Goal: Navigation & Orientation: Find specific page/section

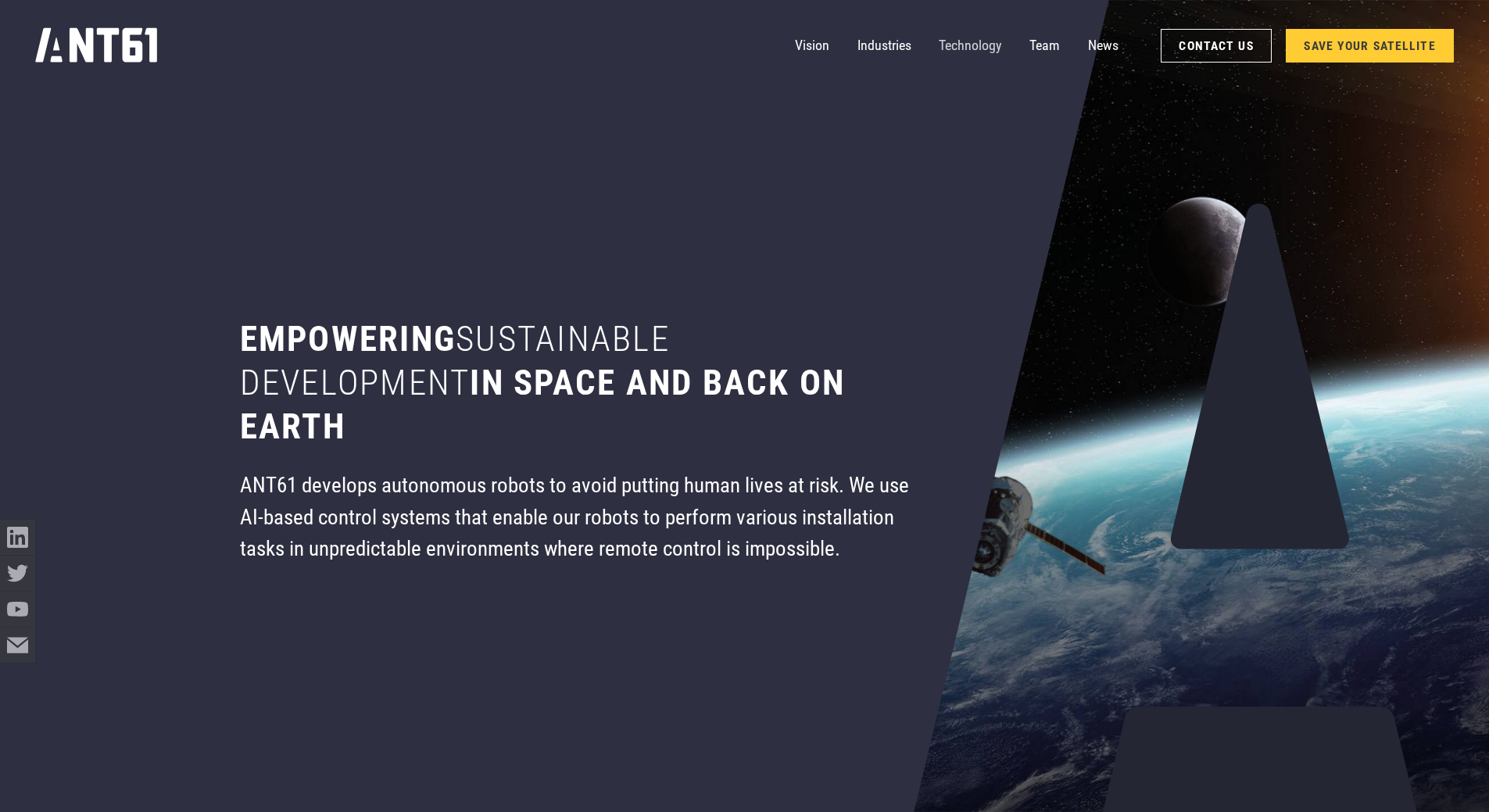
click at [953, 41] on link "Technology" at bounding box center [970, 46] width 63 height 35
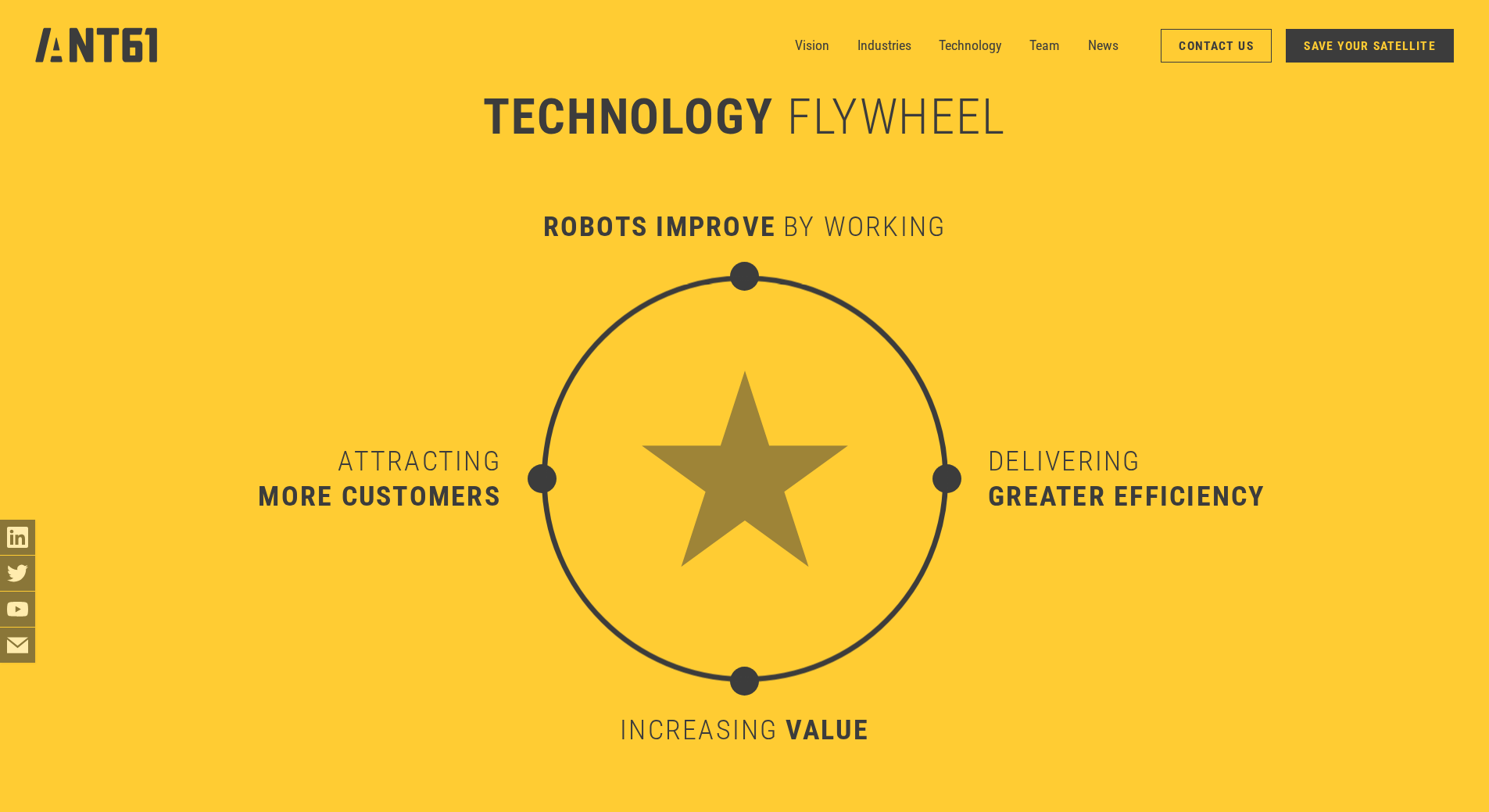
scroll to position [8495, 0]
click at [875, 44] on link "Industries" at bounding box center [883, 46] width 54 height 35
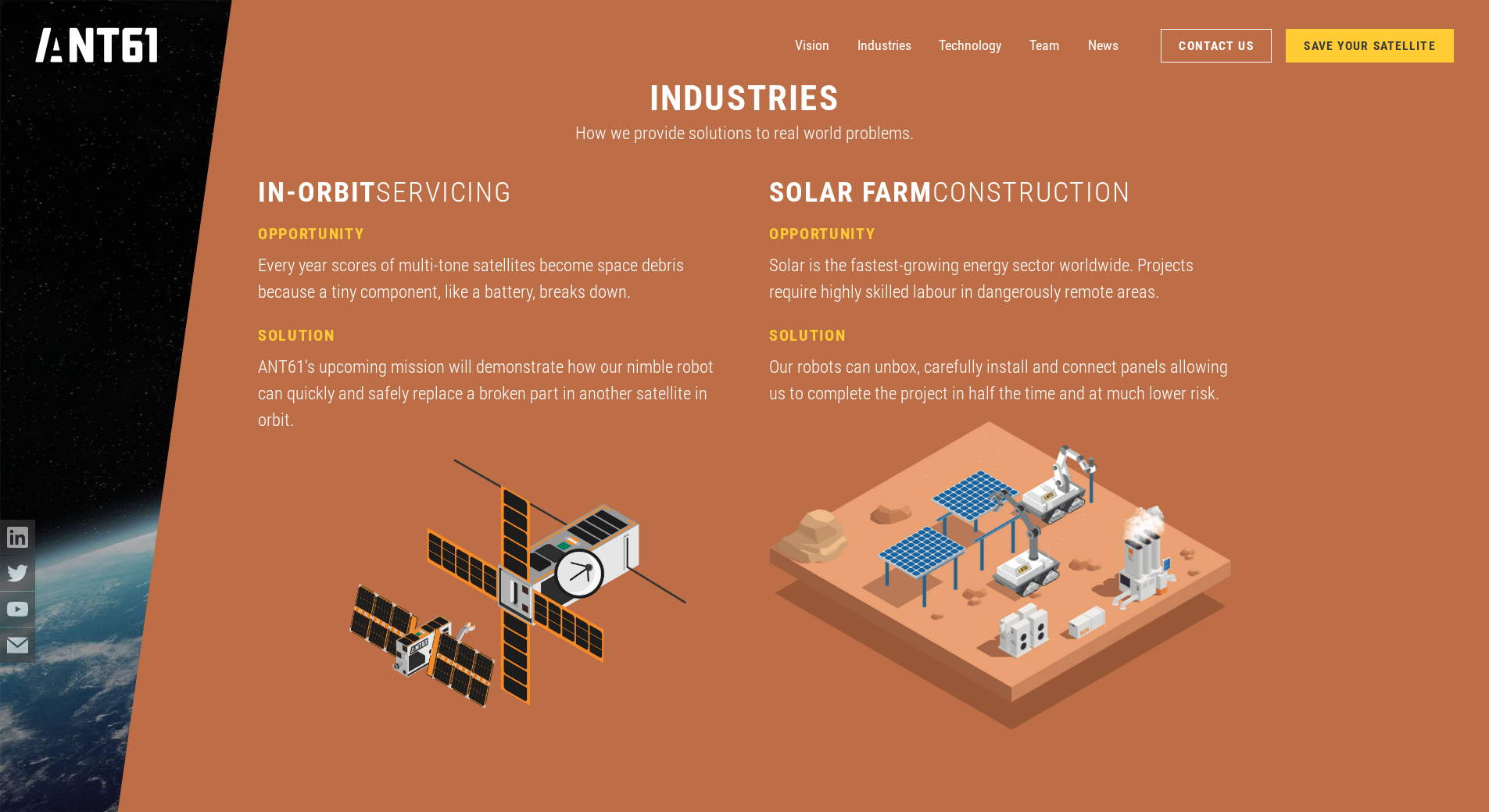
scroll to position [2754, 0]
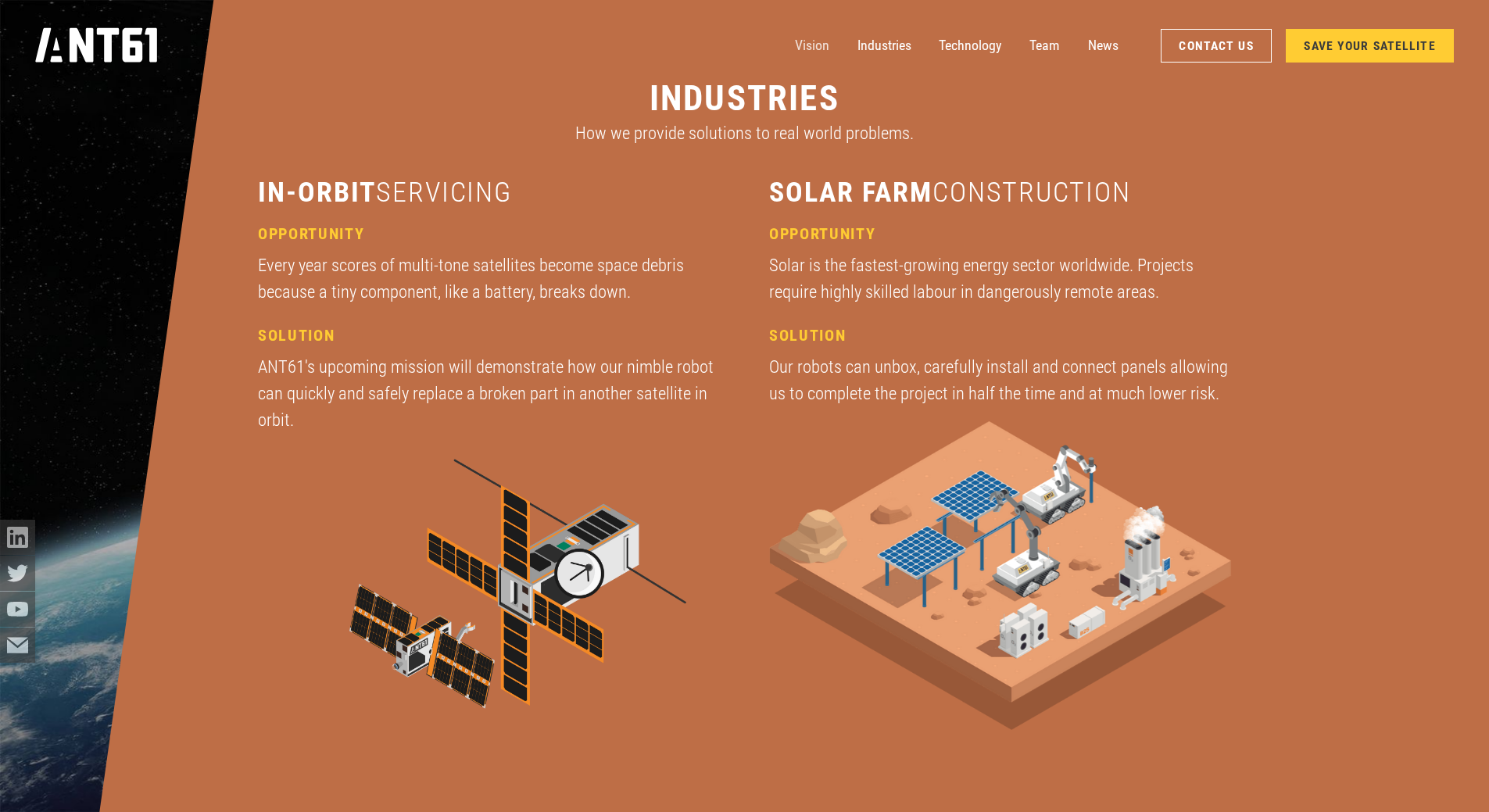
click at [810, 41] on link "Vision" at bounding box center [812, 46] width 34 height 35
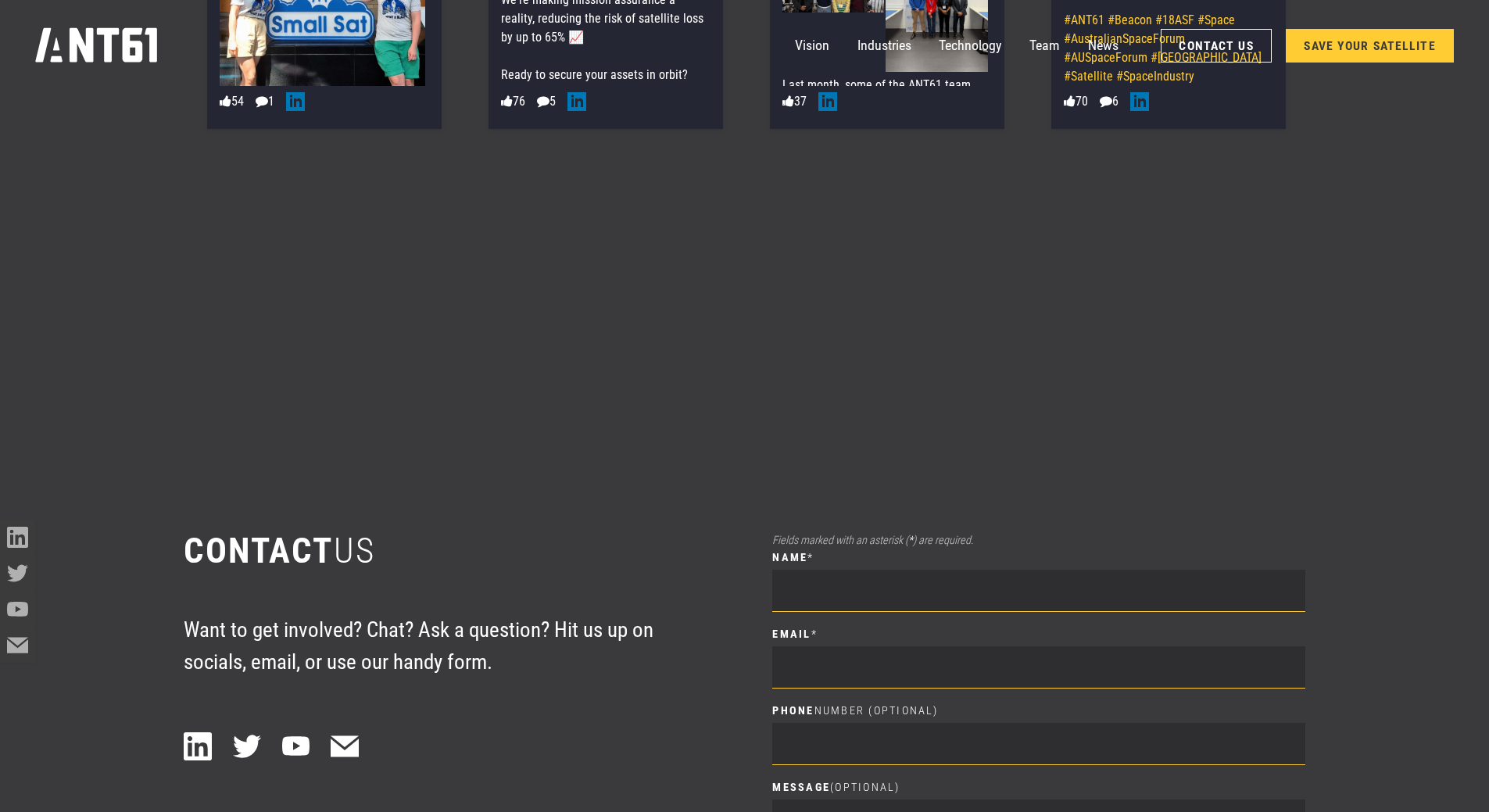
scroll to position [10941, 0]
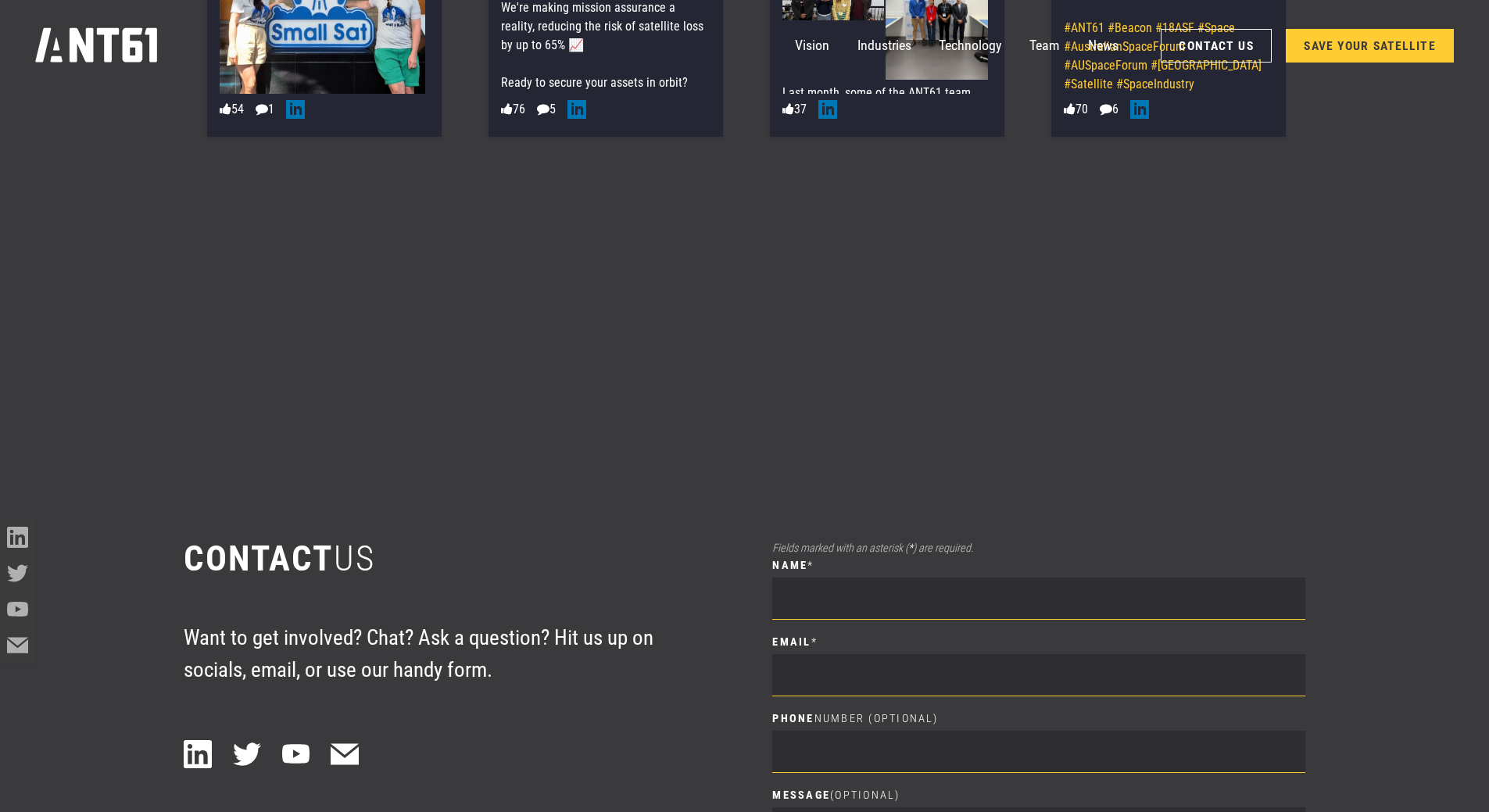
click at [1367, 49] on link "SAVE YOUR SATELLITE" at bounding box center [1369, 45] width 168 height 33
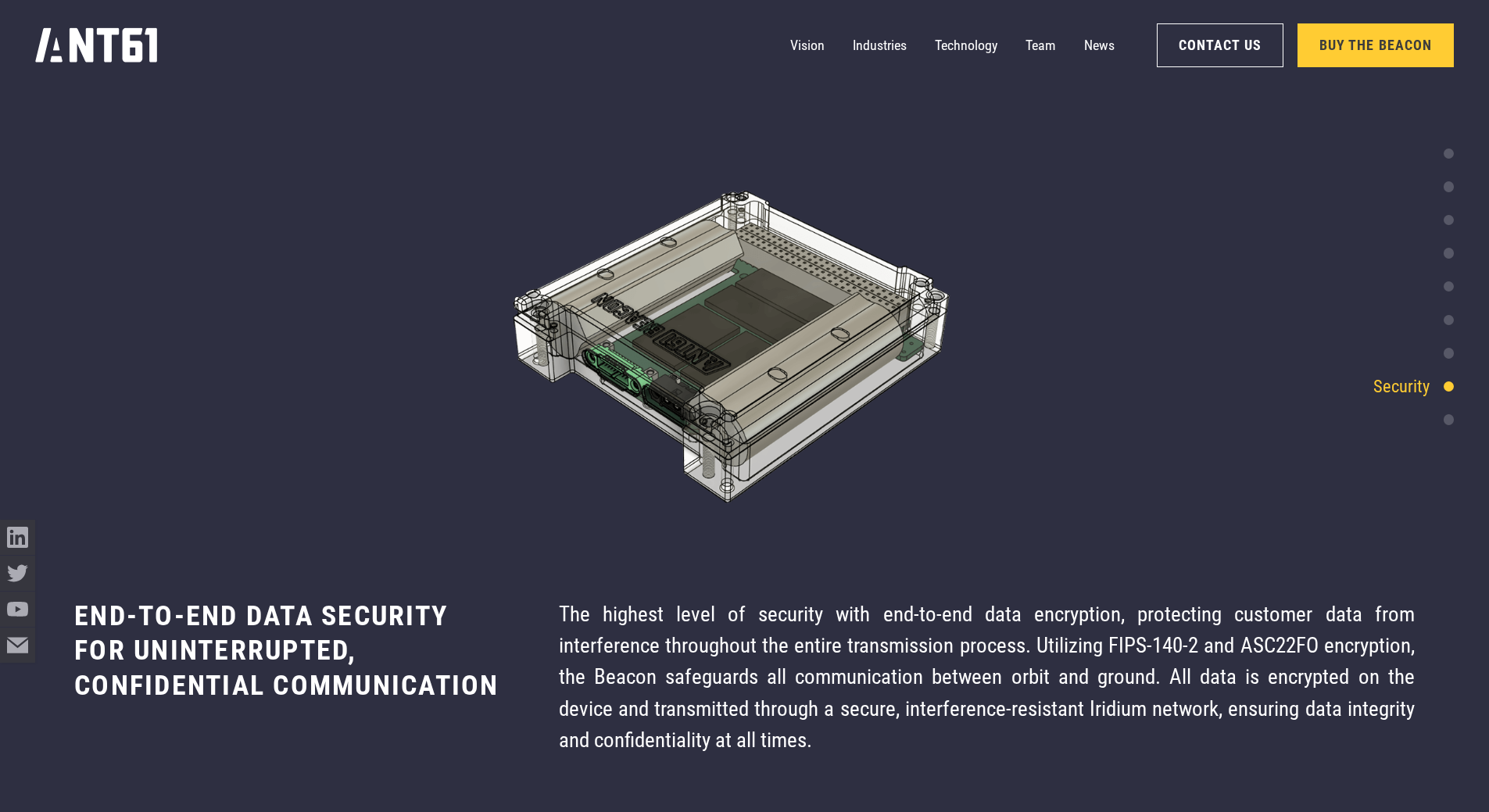
scroll to position [8292, 0]
